Goal: Task Accomplishment & Management: Manage account settings

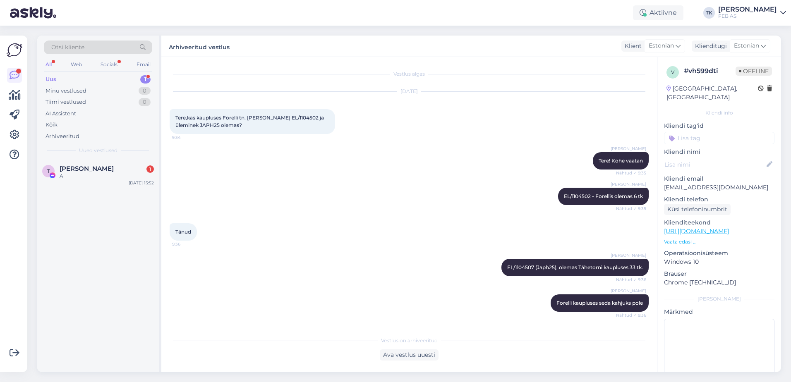
scroll to position [72, 0]
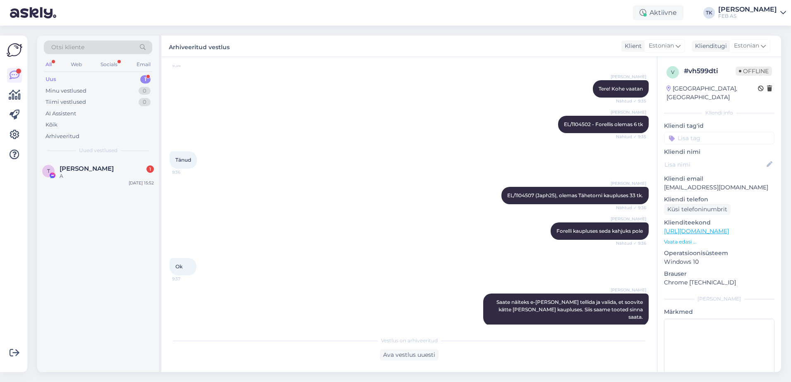
click at [753, 13] on div "FEB AS" at bounding box center [747, 16] width 59 height 7
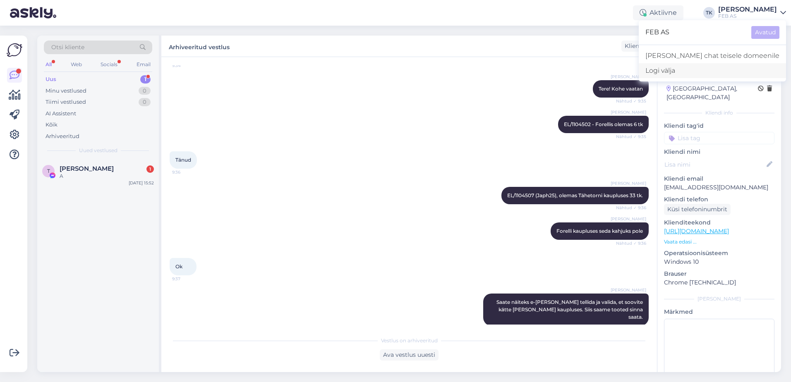
click at [734, 71] on div "Logi välja" at bounding box center [712, 70] width 147 height 15
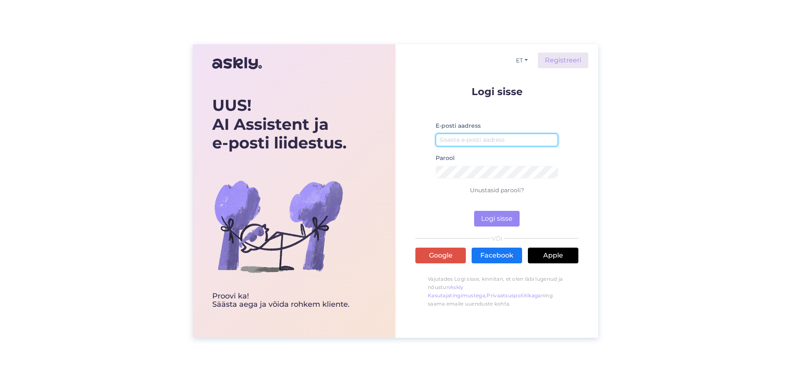
click at [481, 143] on input "email" at bounding box center [497, 140] width 122 height 13
type input "[EMAIL_ADDRESS][PERSON_NAME][DOMAIN_NAME]"
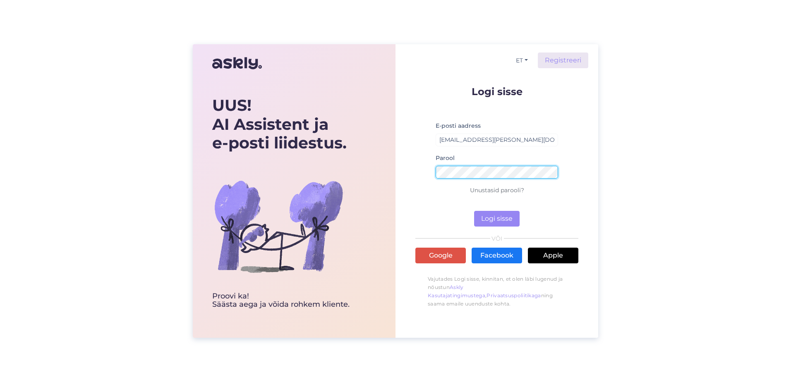
click at [474, 211] on button "Logi sisse" at bounding box center [497, 219] width 46 height 16
